Goal: Task Accomplishment & Management: Manage account settings

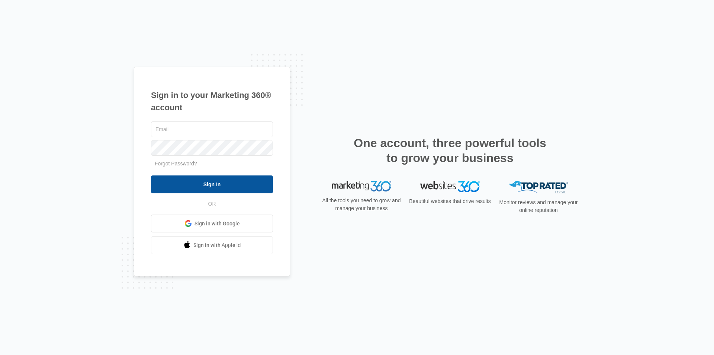
type input "[EMAIL_ADDRESS][DOMAIN_NAME]"
click at [217, 185] on input "Sign In" at bounding box center [212, 184] width 122 height 18
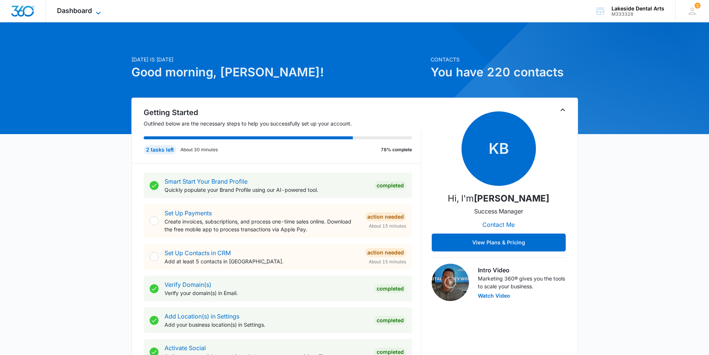
click at [97, 12] on icon at bounding box center [98, 13] width 9 height 9
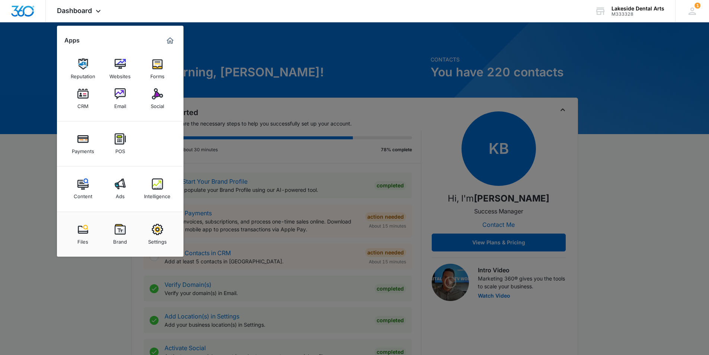
click at [157, 188] on img at bounding box center [157, 183] width 11 height 11
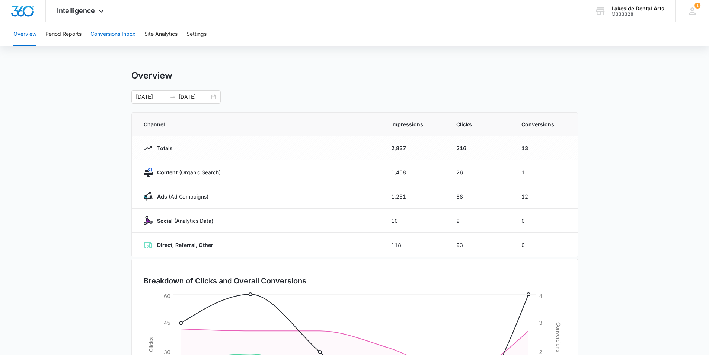
click at [111, 35] on button "Conversions Inbox" at bounding box center [112, 34] width 45 height 24
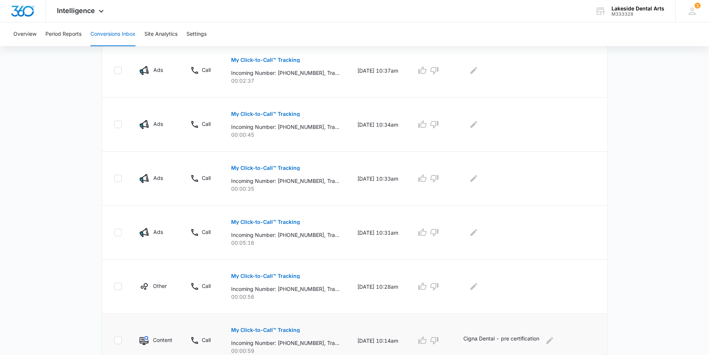
scroll to position [294, 0]
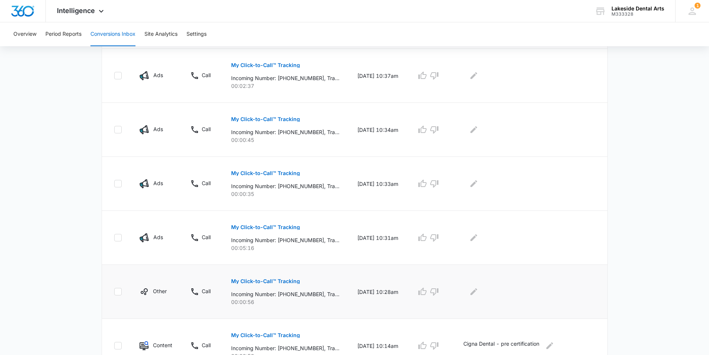
click at [251, 279] on p "My Click-to-Call™ Tracking" at bounding box center [265, 280] width 69 height 5
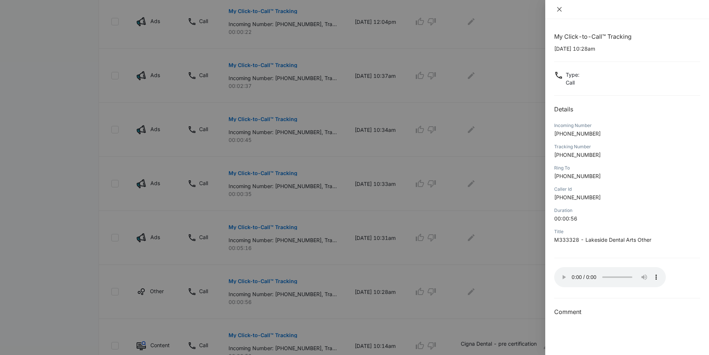
click at [560, 8] on icon "close" at bounding box center [559, 9] width 6 height 6
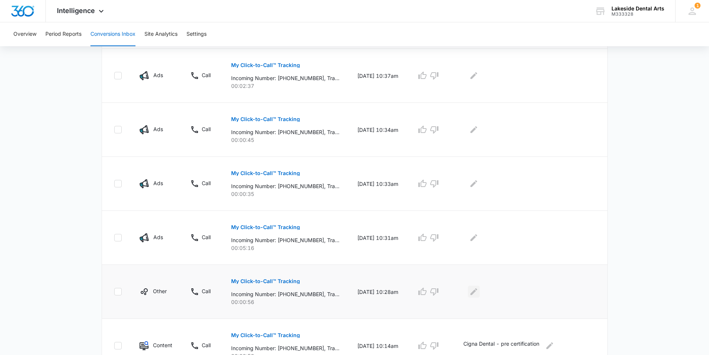
click at [478, 291] on icon "Edit Comments" at bounding box center [473, 291] width 9 height 9
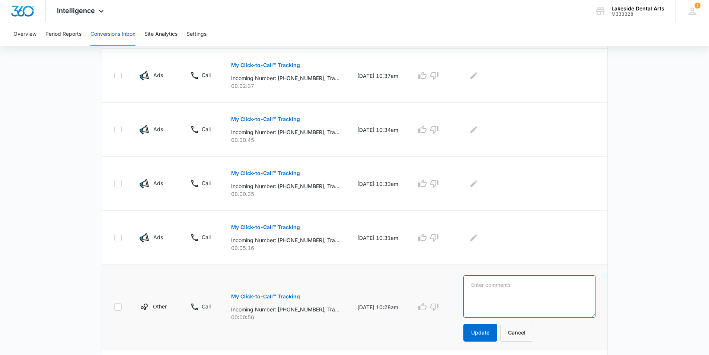
click at [490, 286] on textarea at bounding box center [529, 296] width 132 height 42
type textarea "confirming Drs name"
click at [489, 330] on button "Update" at bounding box center [480, 332] width 34 height 18
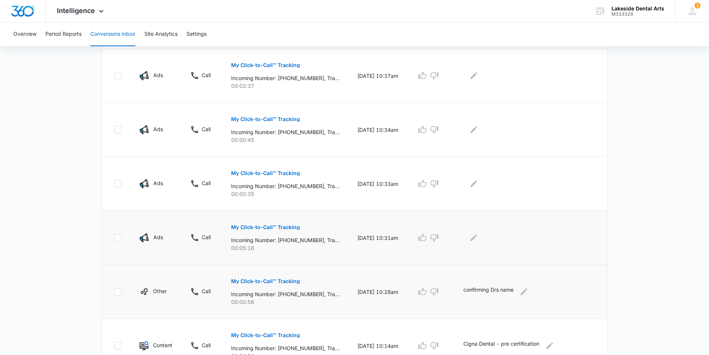
click at [269, 225] on p "My Click-to-Call™ Tracking" at bounding box center [265, 226] width 69 height 5
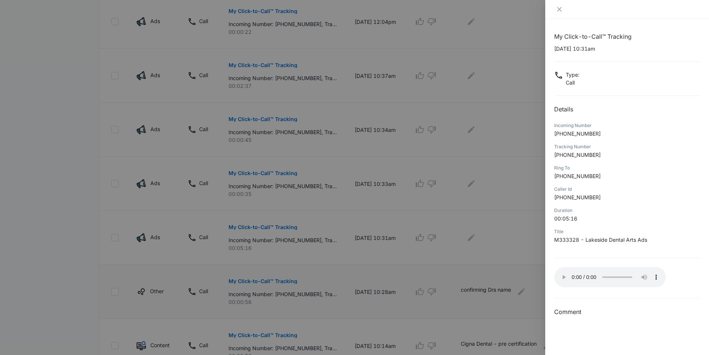
click at [560, 5] on div at bounding box center [627, 9] width 164 height 19
click at [560, 9] on icon "close" at bounding box center [559, 9] width 6 height 6
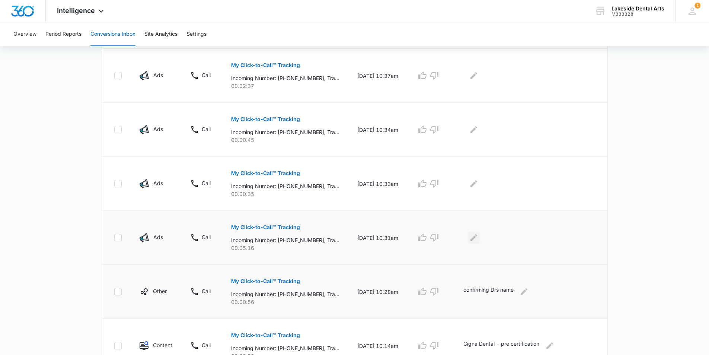
click at [477, 237] on icon "Edit Comments" at bounding box center [473, 237] width 7 height 7
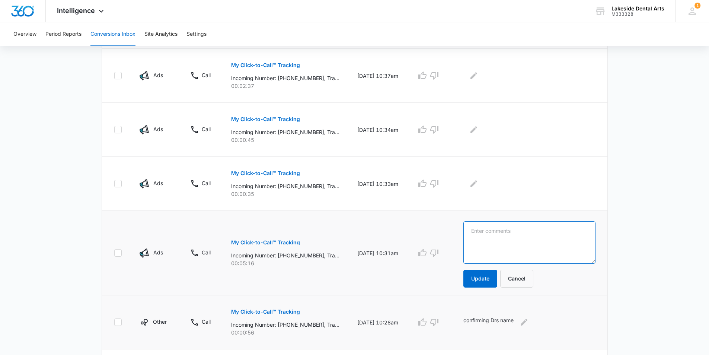
drag, startPoint x: 506, startPoint y: 227, endPoint x: 498, endPoint y: 227, distance: 8.2
click at [506, 227] on textarea at bounding box center [529, 242] width 132 height 42
type textarea "New Patient Appt - referred by co-worker"
click at [493, 281] on button "Update" at bounding box center [480, 278] width 34 height 18
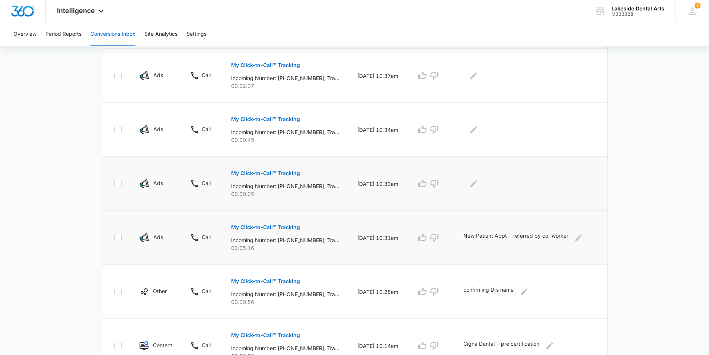
click at [288, 172] on p "My Click-to-Call™ Tracking" at bounding box center [265, 172] width 69 height 5
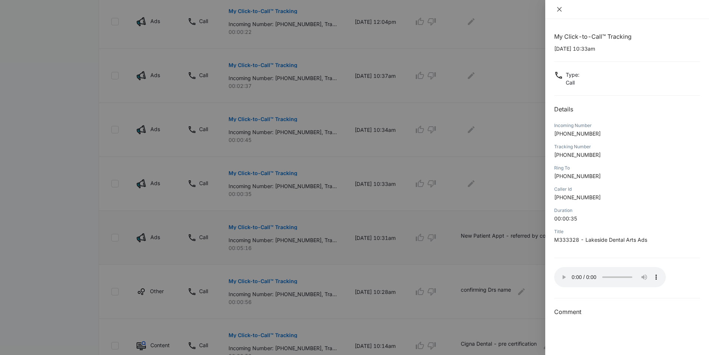
click at [560, 8] on icon "close" at bounding box center [559, 9] width 6 height 6
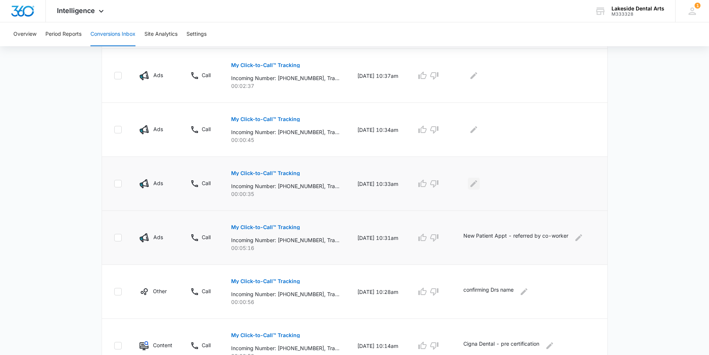
click at [477, 184] on icon "Edit Comments" at bounding box center [473, 183] width 7 height 7
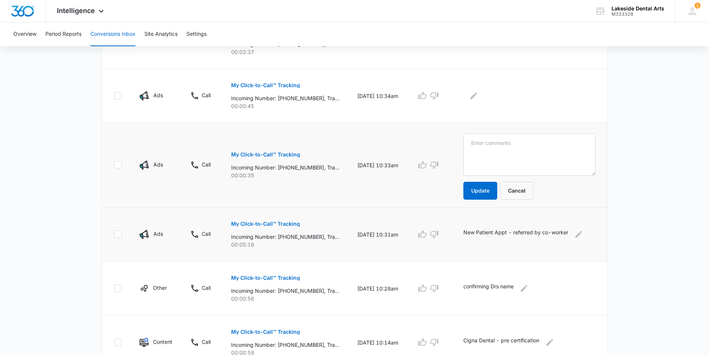
scroll to position [324, 0]
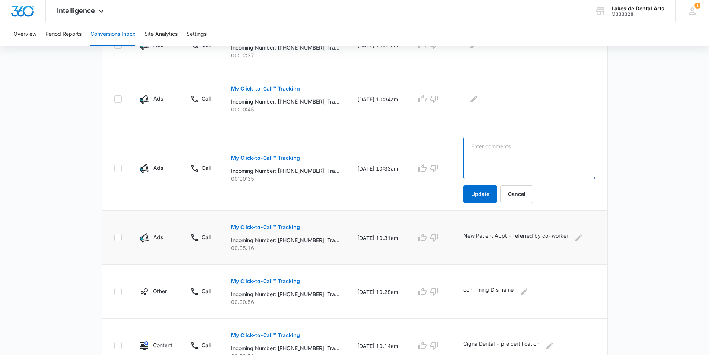
click at [505, 147] on textarea at bounding box center [529, 158] width 132 height 42
type textarea "Wrong Number"
click at [493, 195] on button "Update" at bounding box center [480, 194] width 34 height 18
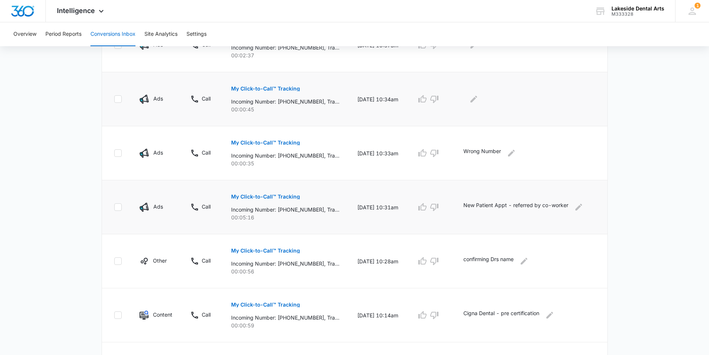
click at [256, 86] on p "My Click-to-Call™ Tracking" at bounding box center [265, 88] width 69 height 5
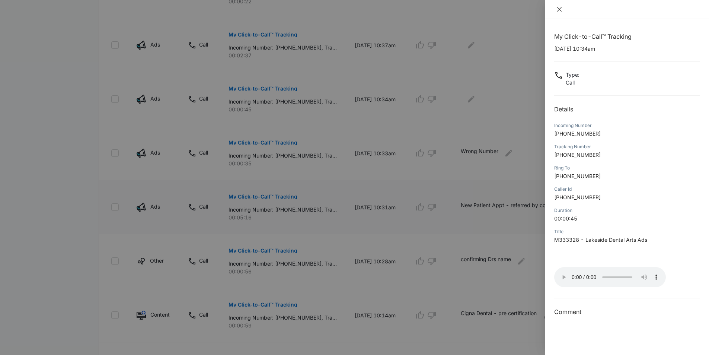
click at [556, 10] on button "Close" at bounding box center [559, 9] width 10 height 7
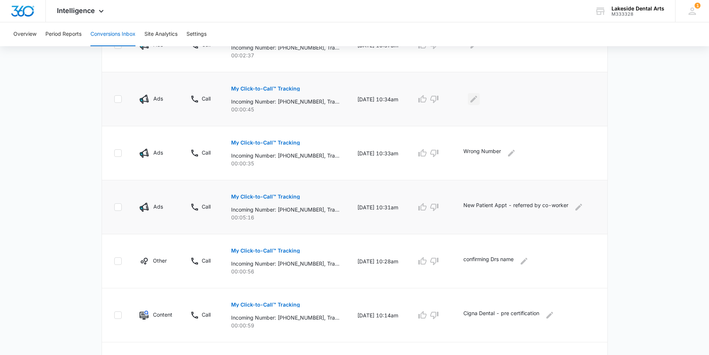
click at [478, 99] on icon "Edit Comments" at bounding box center [473, 99] width 9 height 9
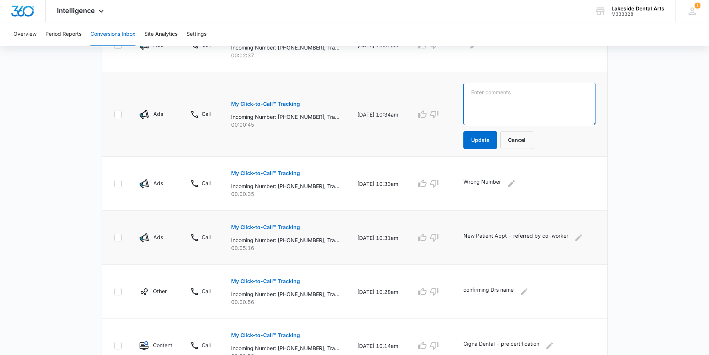
drag, startPoint x: 498, startPoint y: 89, endPoint x: 499, endPoint y: 80, distance: 8.2
click at [498, 89] on textarea at bounding box center [529, 104] width 132 height 42
type textarea "Hang up"
click at [488, 143] on button "Update" at bounding box center [480, 140] width 34 height 18
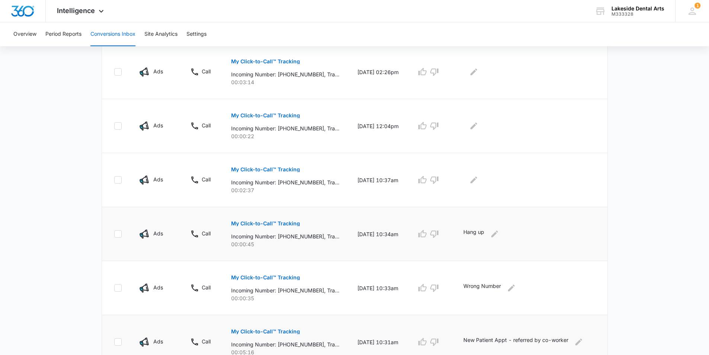
scroll to position [175, 0]
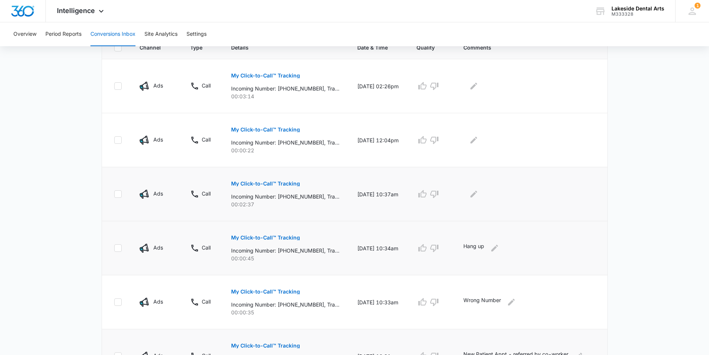
click at [257, 181] on p "My Click-to-Call™ Tracking" at bounding box center [265, 183] width 69 height 5
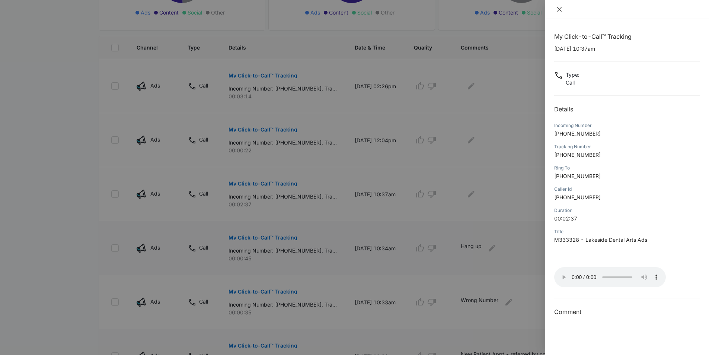
click at [559, 9] on icon "close" at bounding box center [559, 9] width 6 height 6
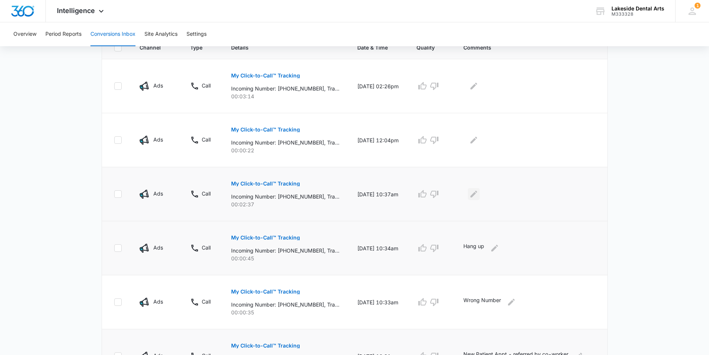
click at [477, 193] on icon "Edit Comments" at bounding box center [473, 194] width 7 height 7
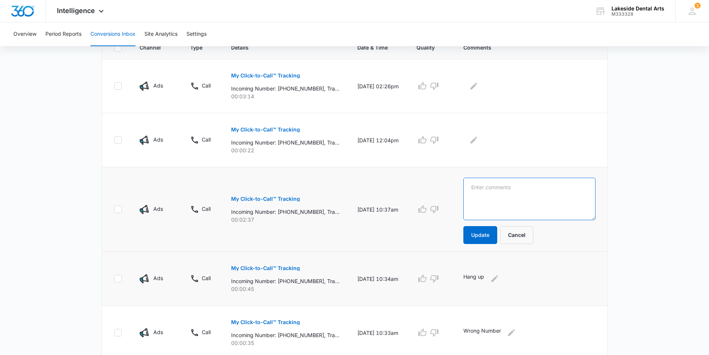
click at [499, 190] on textarea at bounding box center [529, 198] width 132 height 42
type textarea "New patient scheduled appt - her Dr recently left our area"
click at [493, 233] on button "Update" at bounding box center [480, 235] width 34 height 18
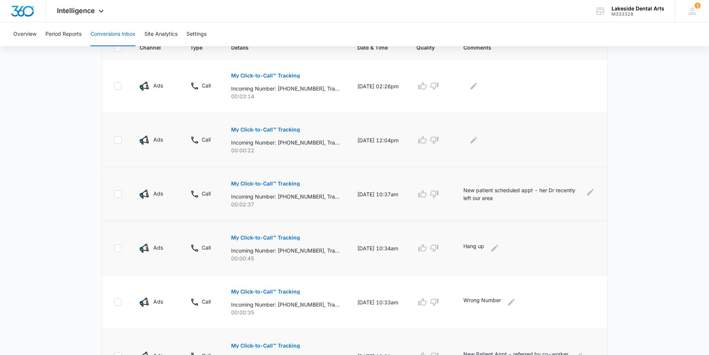
click at [272, 128] on p "My Click-to-Call™ Tracking" at bounding box center [265, 129] width 69 height 5
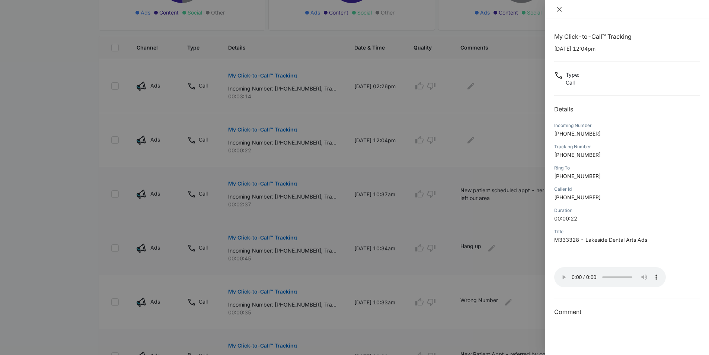
click at [563, 8] on button "Close" at bounding box center [559, 9] width 10 height 7
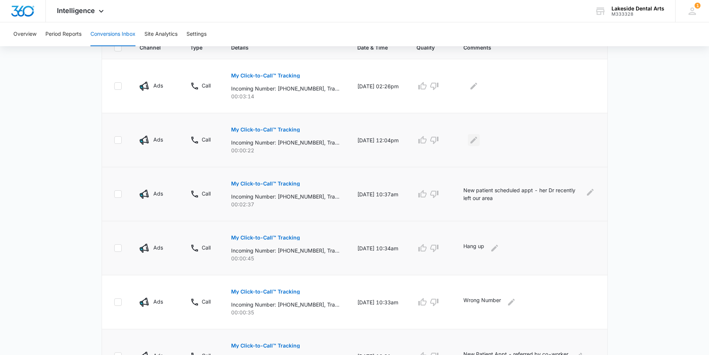
click at [478, 142] on icon "Edit Comments" at bounding box center [473, 139] width 9 height 9
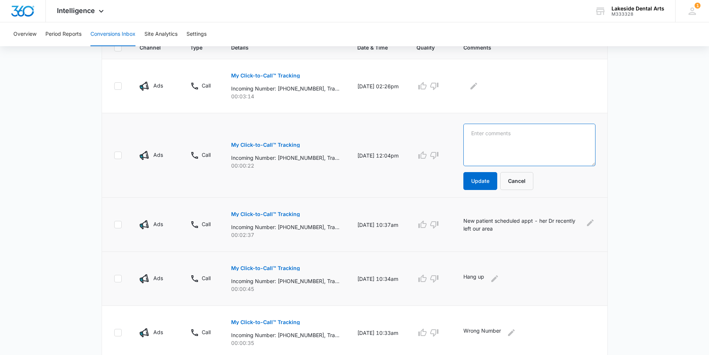
drag, startPoint x: 493, startPoint y: 131, endPoint x: 493, endPoint y: 127, distance: 4.1
click at [493, 131] on textarea at bounding box center [529, 145] width 132 height 42
type textarea "Wrong #"
click at [477, 175] on button "Update" at bounding box center [480, 181] width 34 height 18
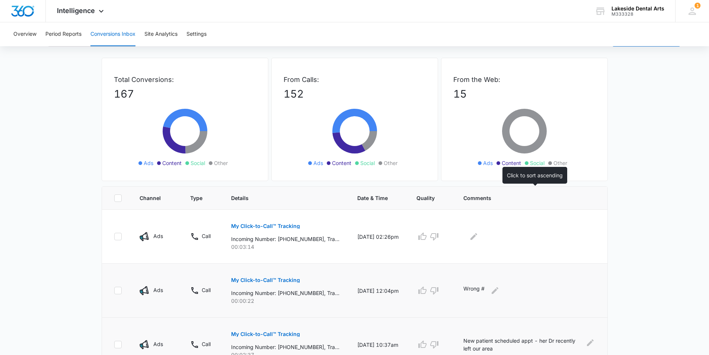
scroll to position [37, 0]
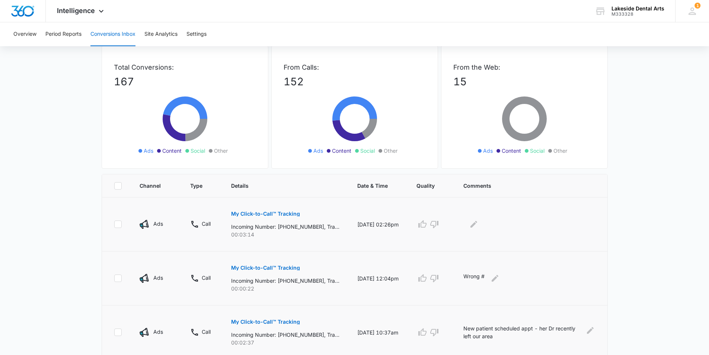
click at [260, 213] on p "My Click-to-Call™ Tracking" at bounding box center [265, 213] width 69 height 5
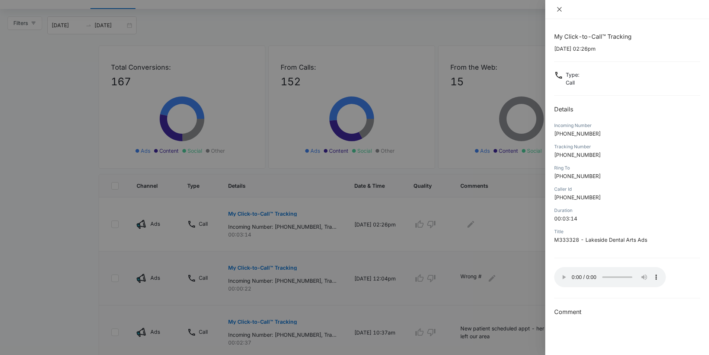
click at [558, 7] on icon "close" at bounding box center [559, 9] width 6 height 6
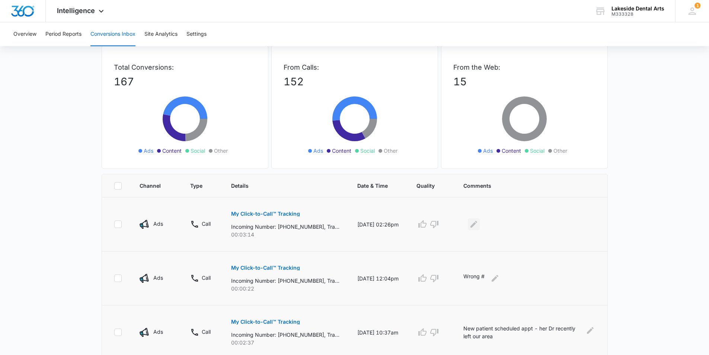
click at [477, 223] on icon "Edit Comments" at bounding box center [473, 224] width 7 height 7
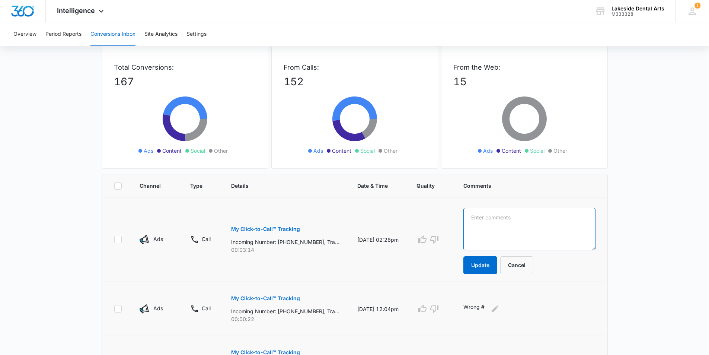
click at [491, 213] on textarea at bounding box center [529, 229] width 132 height 42
type textarea "Existing patient - scheduled appt"
click at [487, 265] on button "Update" at bounding box center [480, 265] width 34 height 18
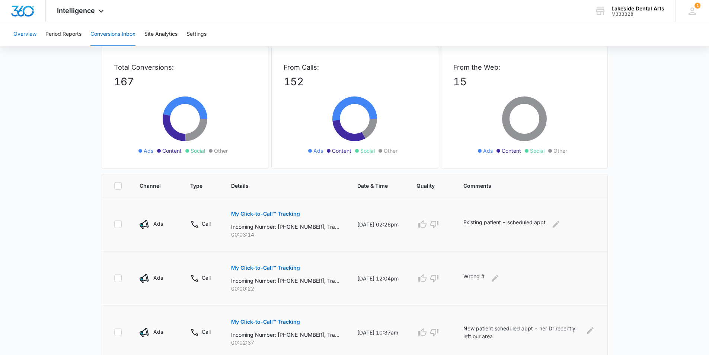
click at [25, 35] on button "Overview" at bounding box center [24, 34] width 23 height 24
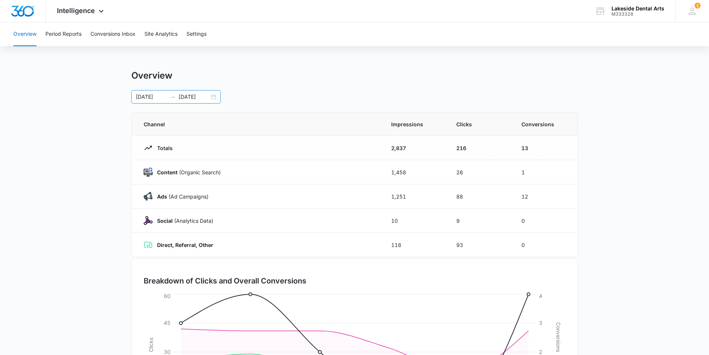
click at [212, 96] on div "[DATE] [DATE]" at bounding box center [175, 96] width 89 height 13
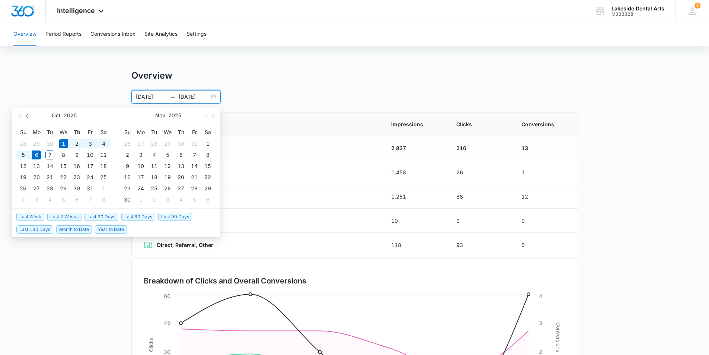
click at [26, 115] on span "button" at bounding box center [28, 116] width 4 height 4
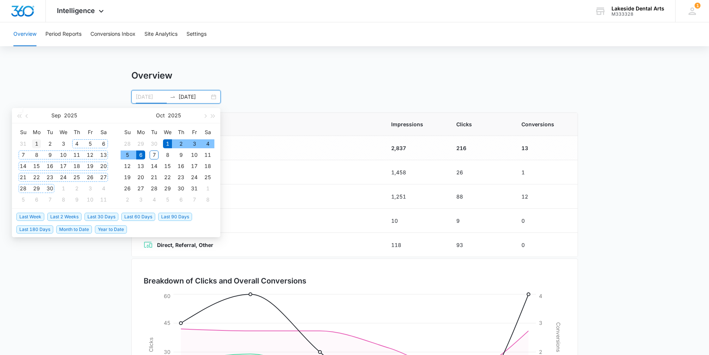
type input "[DATE]"
click at [37, 143] on div "1" at bounding box center [36, 143] width 9 height 9
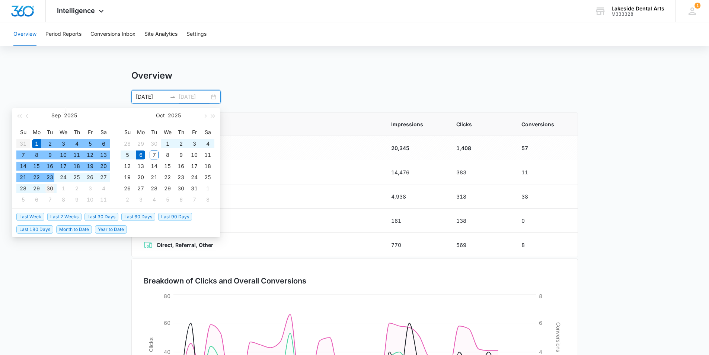
type input "[DATE]"
click at [49, 187] on div "30" at bounding box center [49, 188] width 9 height 9
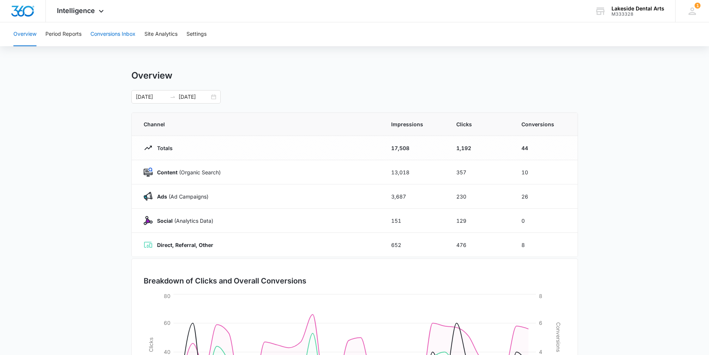
click at [113, 33] on button "Conversions Inbox" at bounding box center [112, 34] width 45 height 24
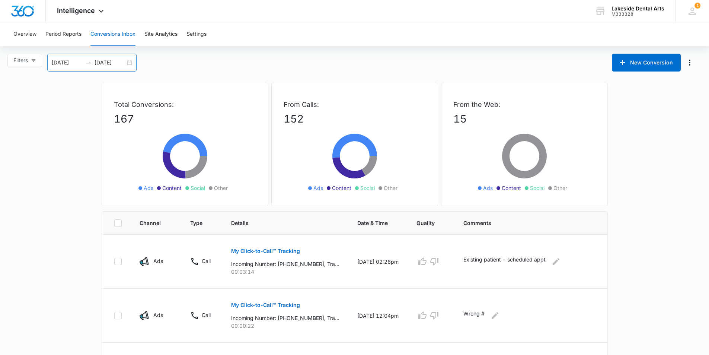
click at [131, 63] on div "[DATE] [DATE]" at bounding box center [91, 63] width 89 height 18
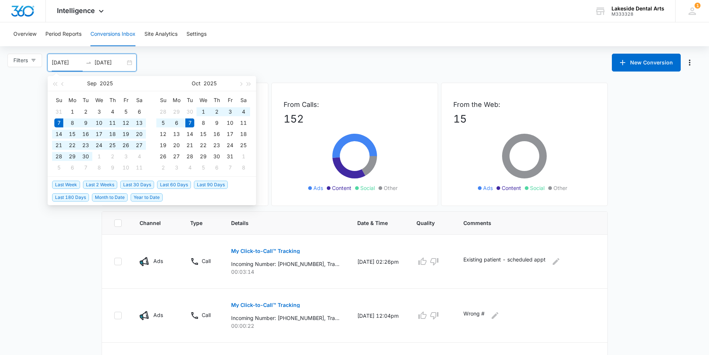
click at [131, 63] on div "[DATE] [DATE]" at bounding box center [91, 63] width 89 height 18
click at [98, 63] on input "[DATE]" at bounding box center [110, 62] width 31 height 8
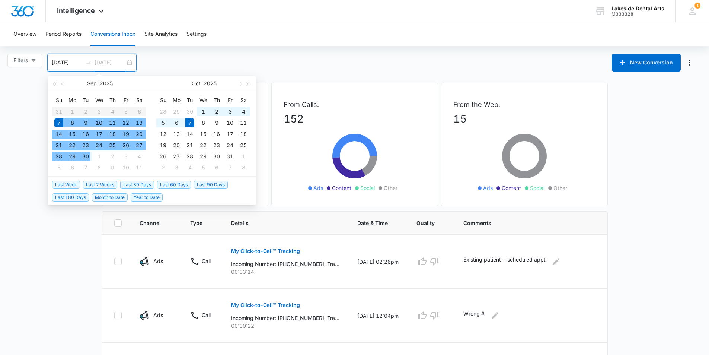
type input "[DATE]"
click at [87, 157] on div "30" at bounding box center [85, 156] width 9 height 9
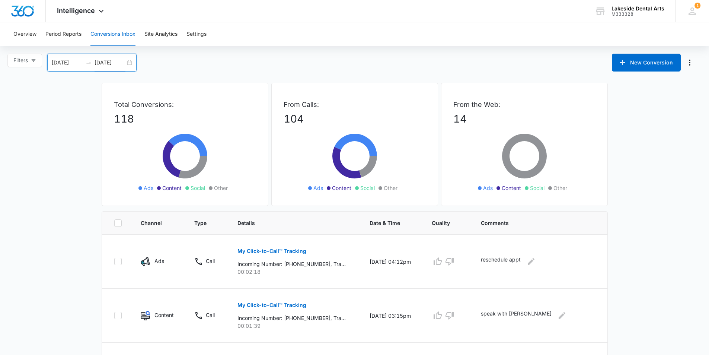
click at [71, 64] on input "[DATE]" at bounding box center [67, 62] width 31 height 8
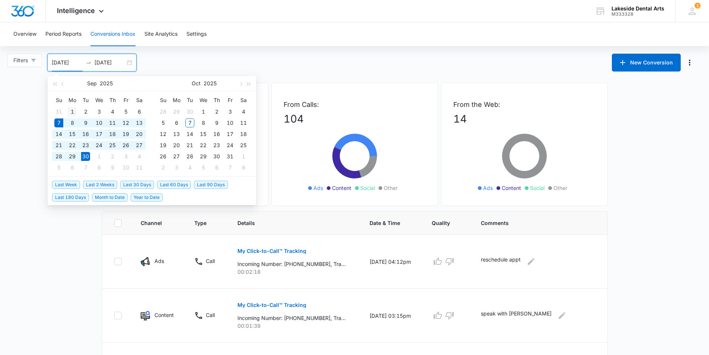
type input "[DATE]"
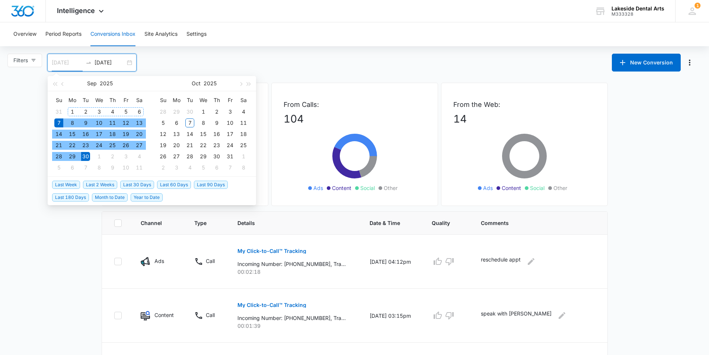
click at [74, 112] on div "1" at bounding box center [72, 111] width 9 height 9
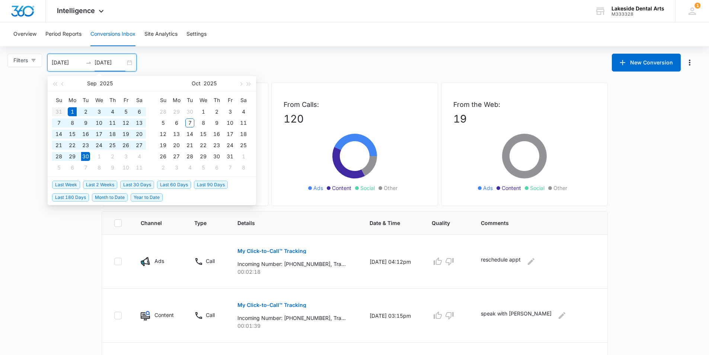
type input "[DATE]"
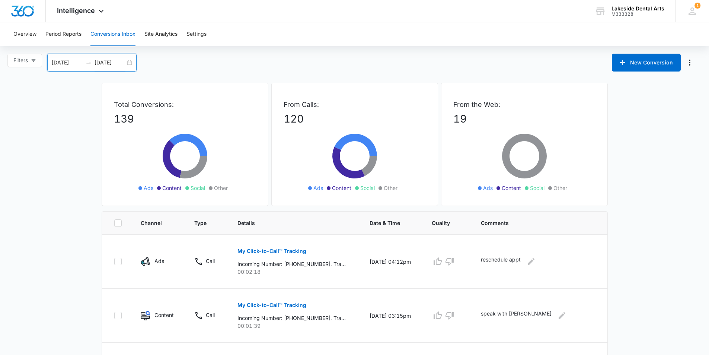
click at [130, 64] on div "[DATE] [DATE]" at bounding box center [91, 63] width 89 height 18
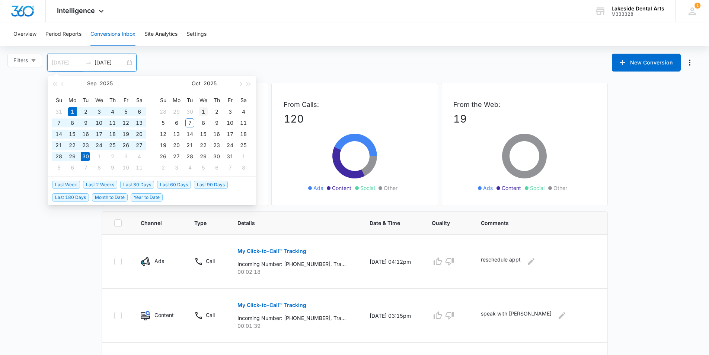
type input "[DATE]"
click at [202, 112] on div "1" at bounding box center [203, 111] width 9 height 9
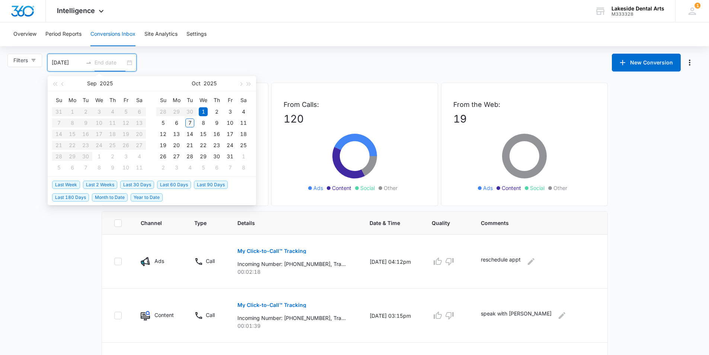
type input "[DATE]"
click at [190, 122] on div "7" at bounding box center [189, 122] width 9 height 9
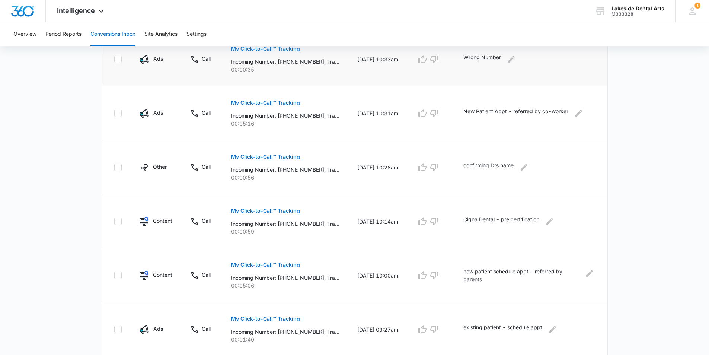
scroll to position [442, 0]
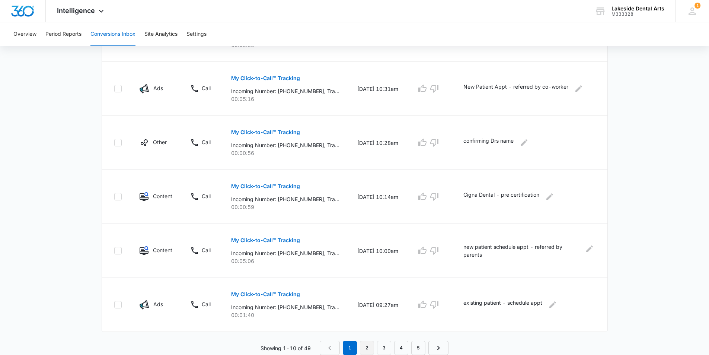
click at [364, 346] on link "2" at bounding box center [367, 347] width 14 height 14
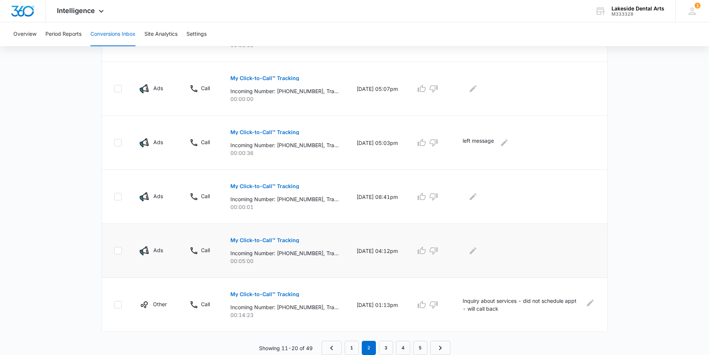
click at [285, 240] on p "My Click-to-Call™ Tracking" at bounding box center [264, 239] width 69 height 5
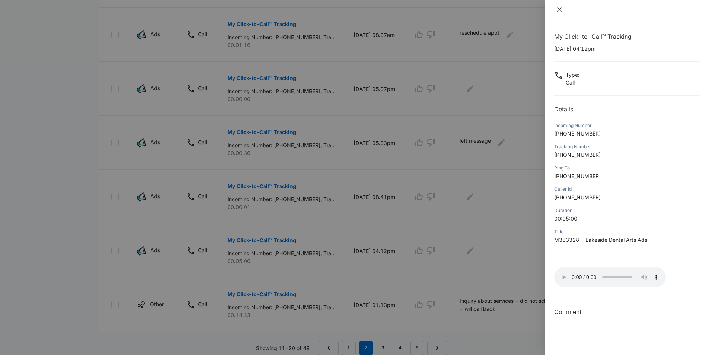
click at [556, 11] on button "Close" at bounding box center [559, 9] width 10 height 7
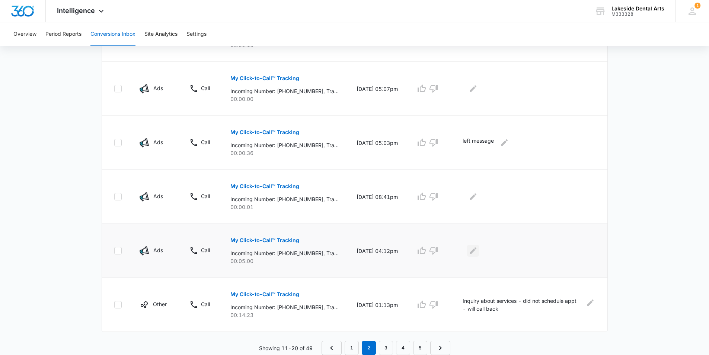
click at [477, 249] on icon "Edit Comments" at bounding box center [472, 250] width 9 height 9
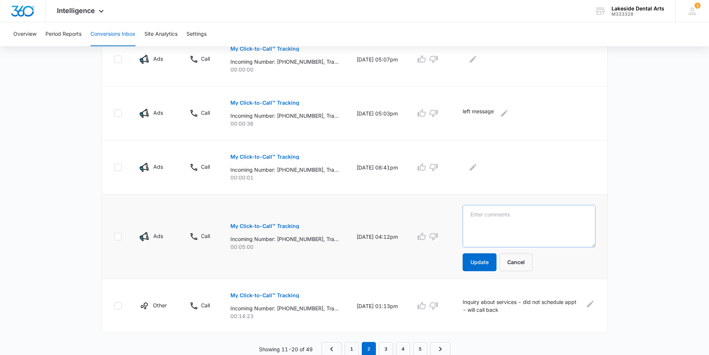
scroll to position [473, 0]
click at [488, 217] on textarea at bounding box center [528, 225] width 133 height 42
type textarea "Existing Patient - scheduled appt"
click at [481, 262] on button "Update" at bounding box center [479, 261] width 34 height 18
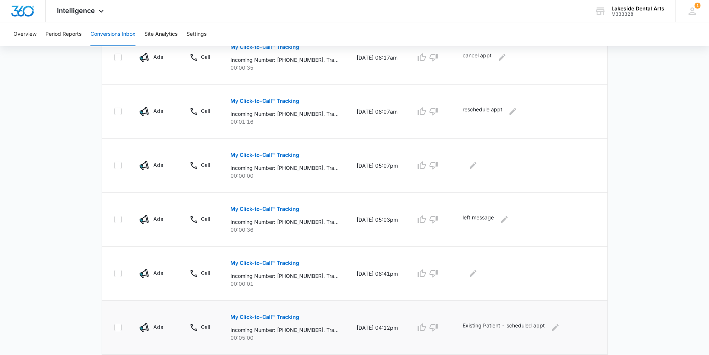
scroll to position [442, 0]
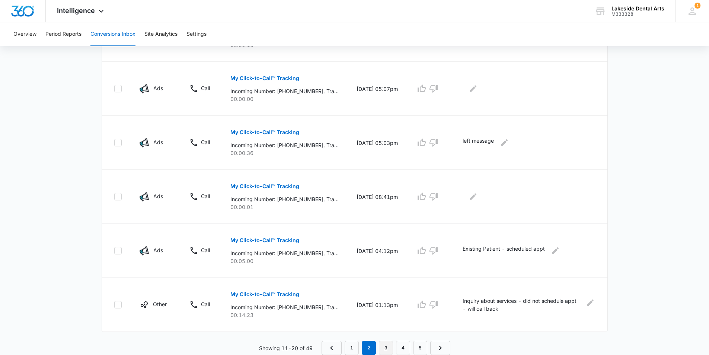
click at [382, 347] on link "3" at bounding box center [386, 347] width 14 height 14
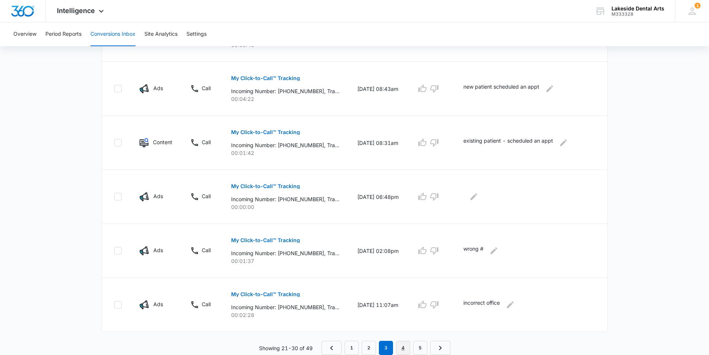
click at [401, 347] on link "4" at bounding box center [403, 347] width 14 height 14
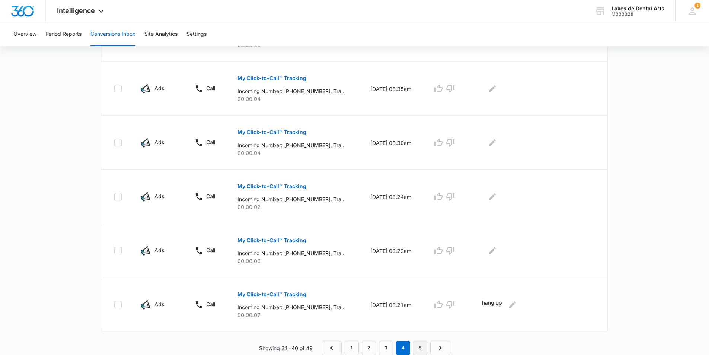
click at [420, 348] on link "5" at bounding box center [420, 347] width 14 height 14
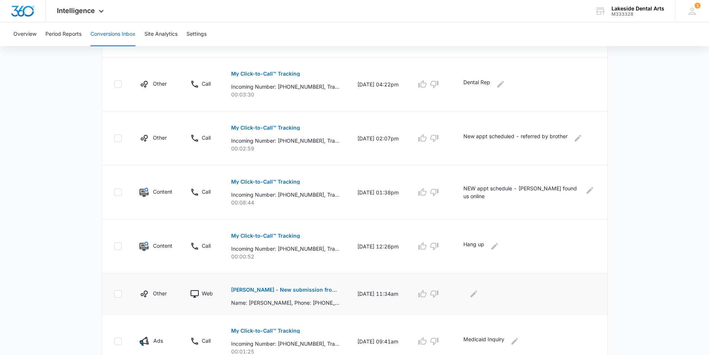
scroll to position [375, 0]
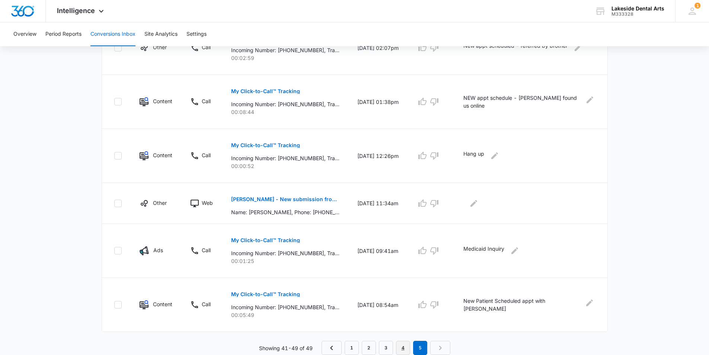
click at [406, 347] on link "4" at bounding box center [403, 347] width 14 height 14
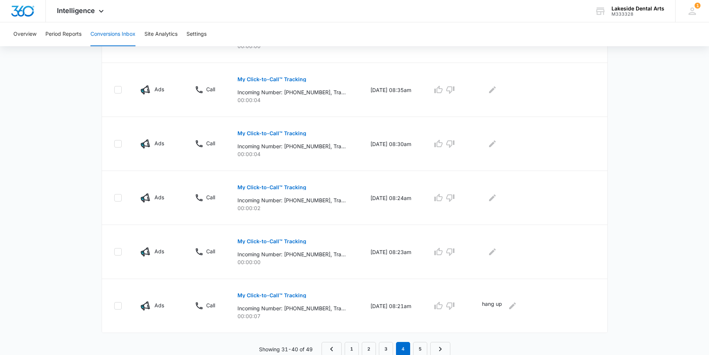
scroll to position [442, 0]
click at [387, 350] on link "3" at bounding box center [386, 347] width 14 height 14
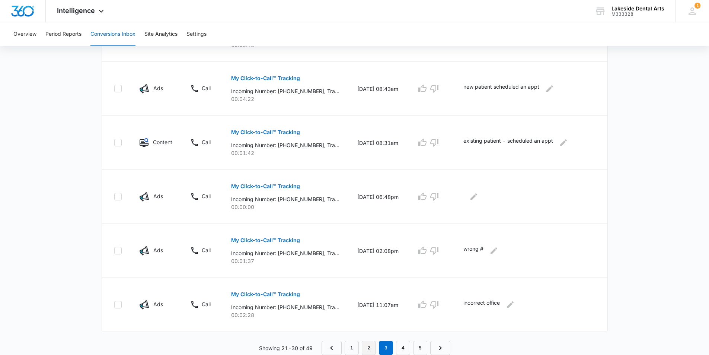
click at [368, 349] on link "2" at bounding box center [369, 347] width 14 height 14
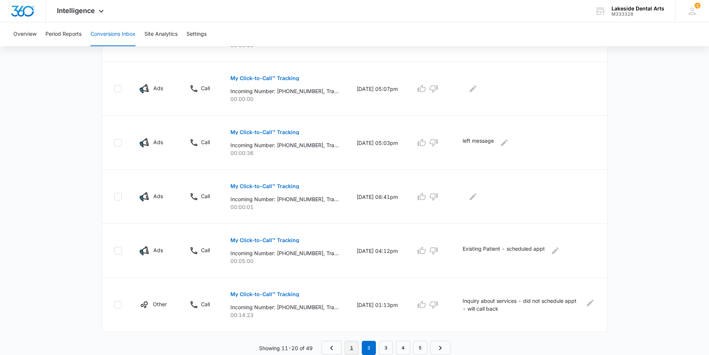
click at [348, 348] on link "1" at bounding box center [352, 347] width 14 height 14
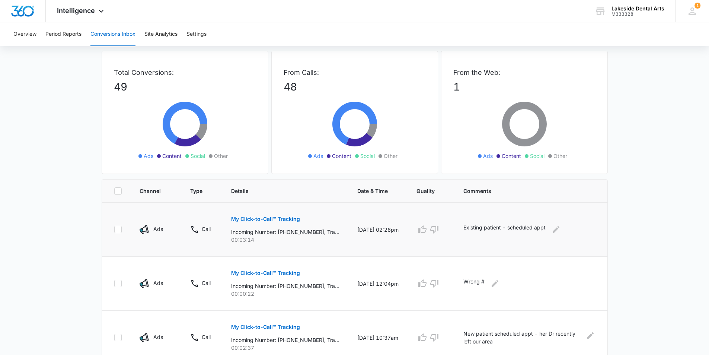
scroll to position [0, 0]
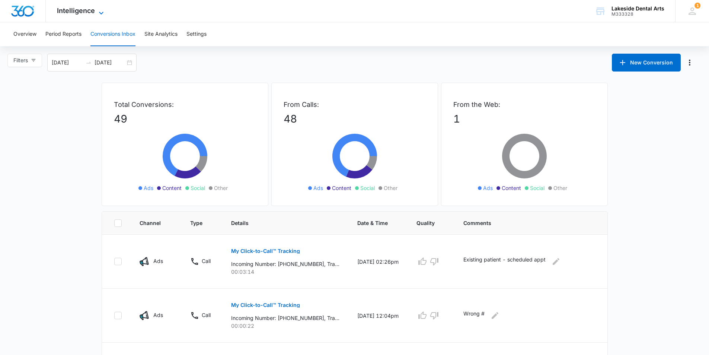
click at [97, 12] on icon at bounding box center [101, 13] width 9 height 9
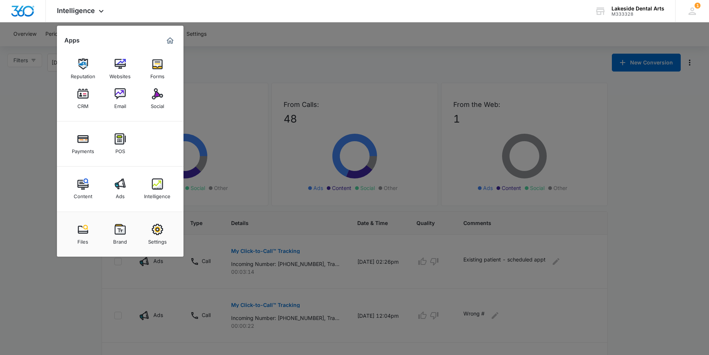
click at [35, 181] on div at bounding box center [354, 177] width 709 height 355
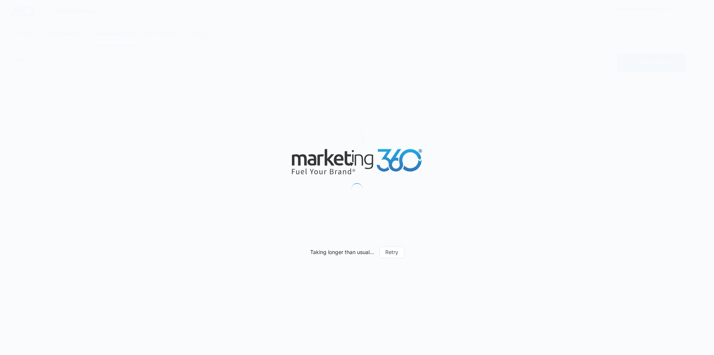
type input "[DATE]"
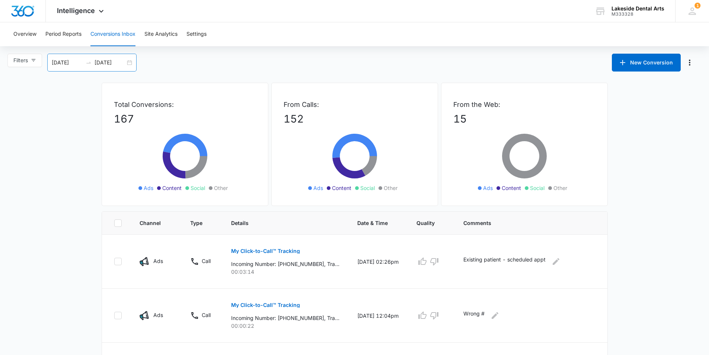
click at [127, 63] on div "[DATE] [DATE]" at bounding box center [91, 63] width 89 height 18
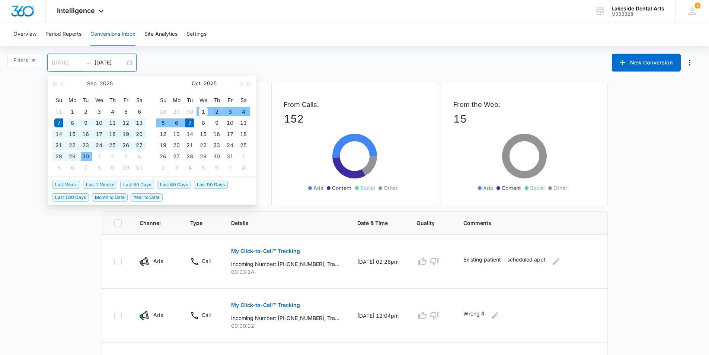
type input "[DATE]"
click at [202, 111] on div "1" at bounding box center [203, 111] width 9 height 9
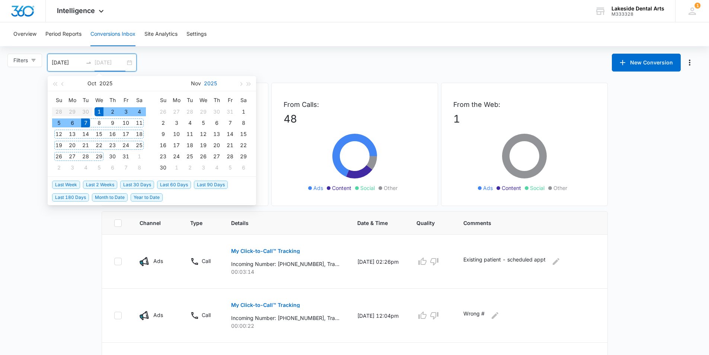
type input "[DATE]"
